Goal: Task Accomplishment & Management: Complete application form

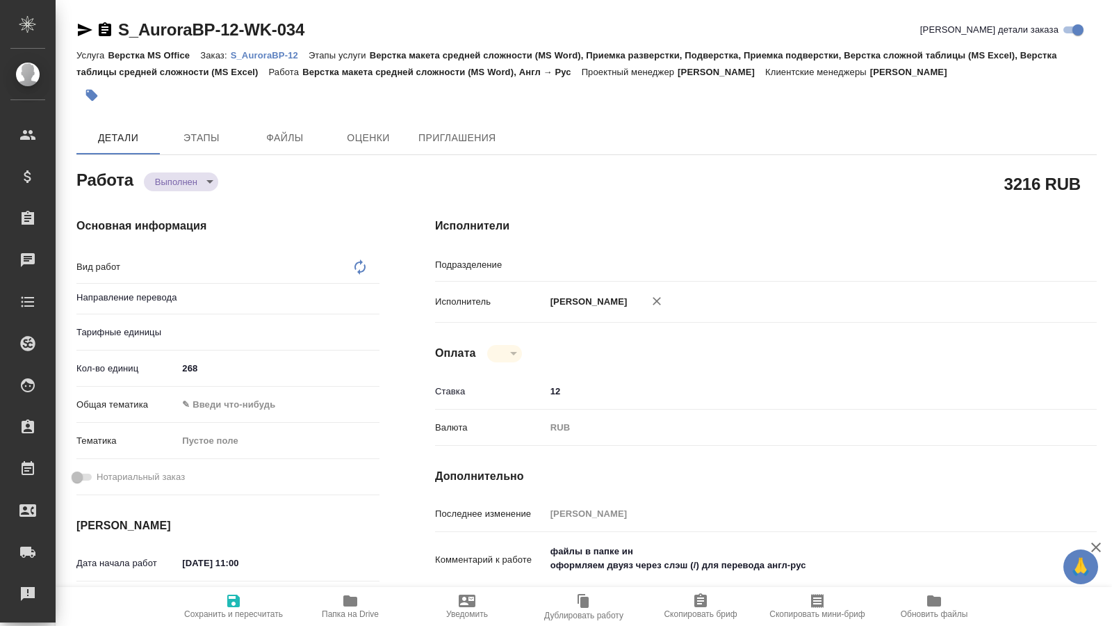
type textarea "x"
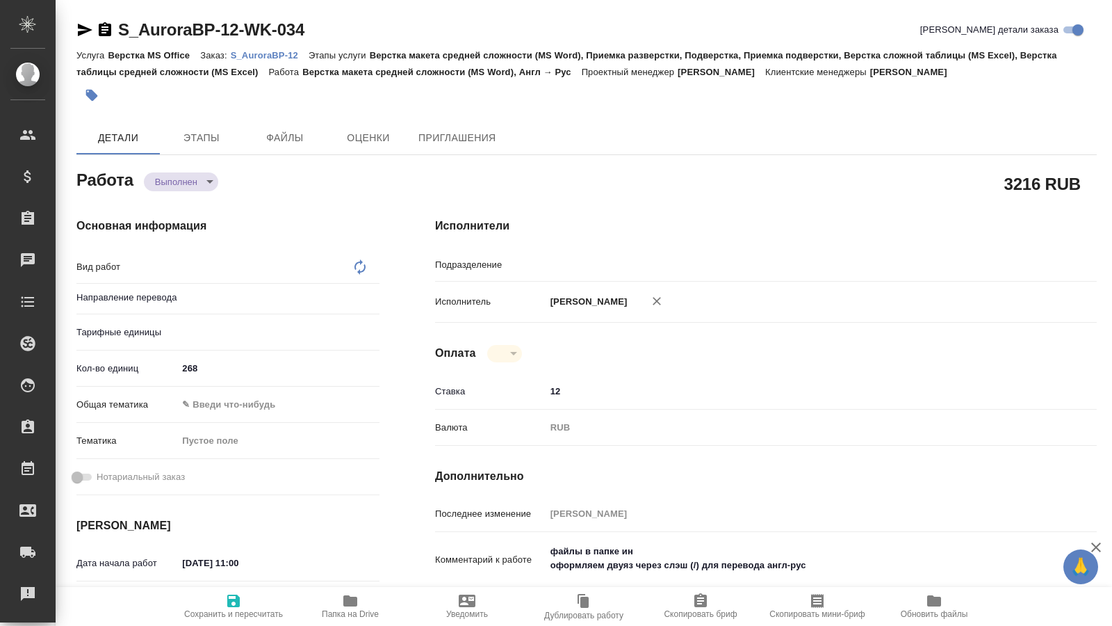
type textarea "x"
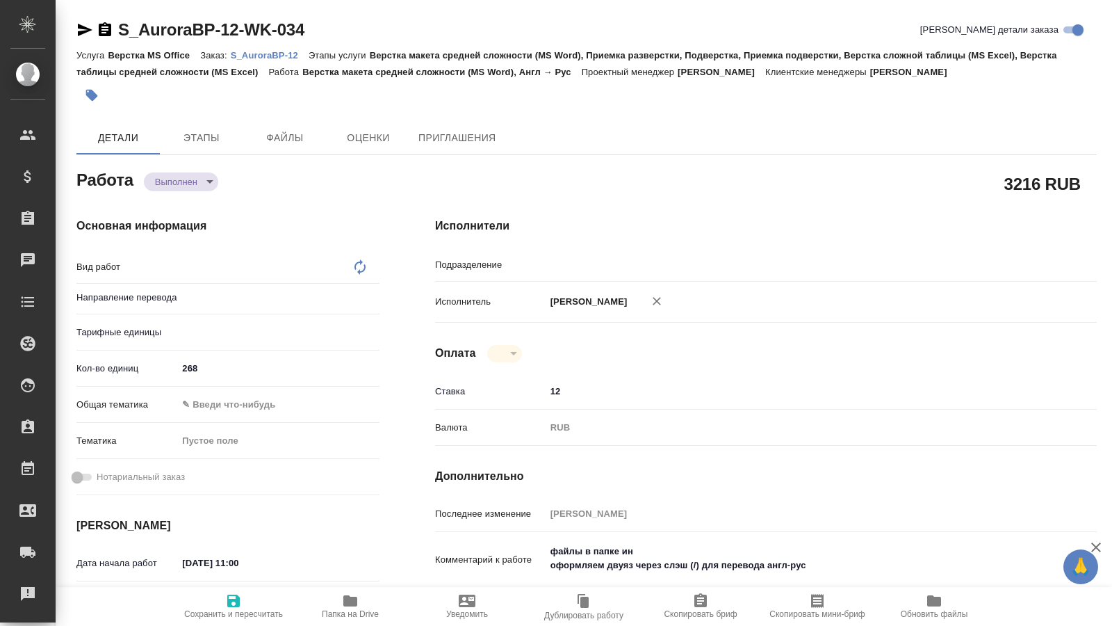
type textarea "x"
type textarea "Верстка макета средней сложности (MS Word)"
type textarea "x"
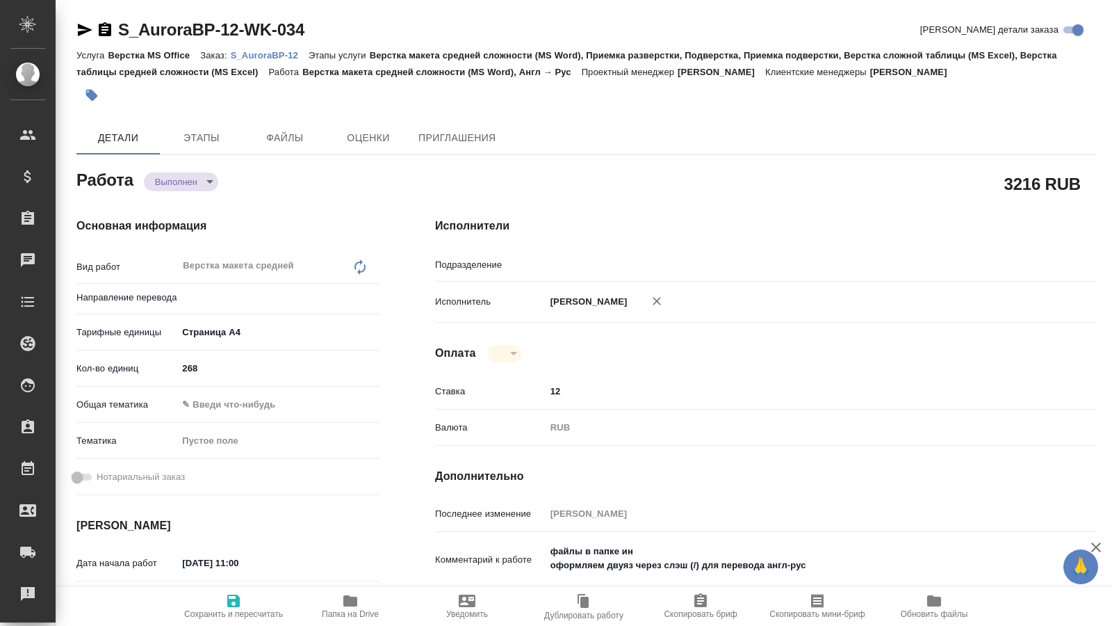
type textarea "x"
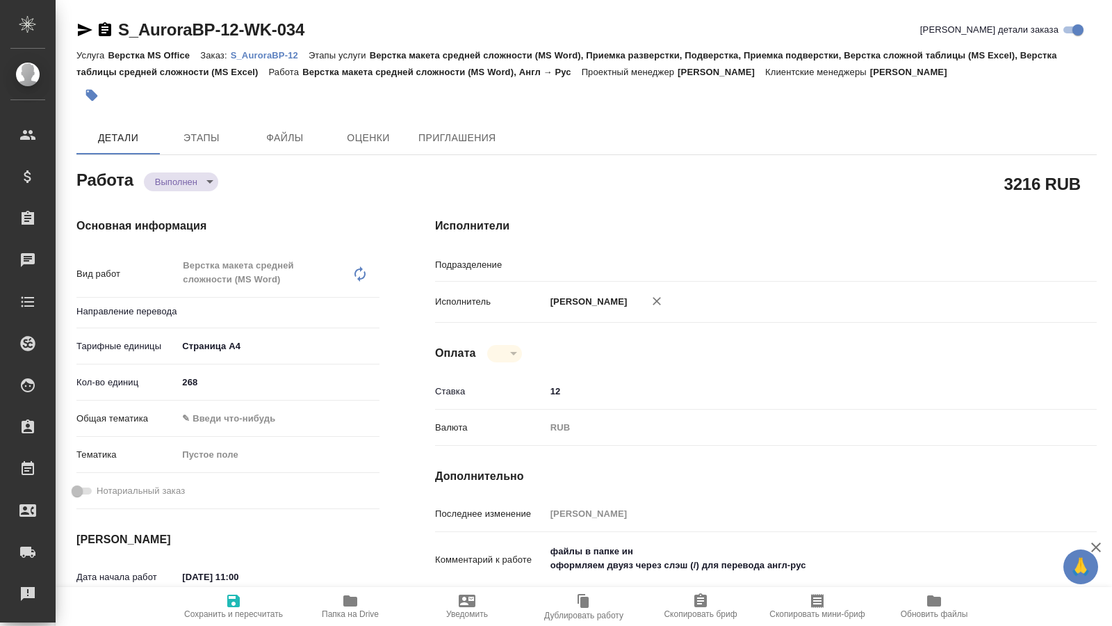
type textarea "x"
type input "англ-рус"
type textarea "x"
type input "DTPspecialists"
